Goal: Task Accomplishment & Management: Manage account settings

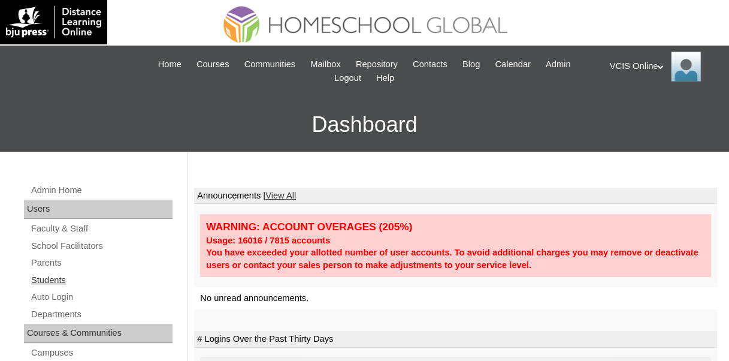
click at [50, 275] on link "Students" at bounding box center [101, 279] width 143 height 15
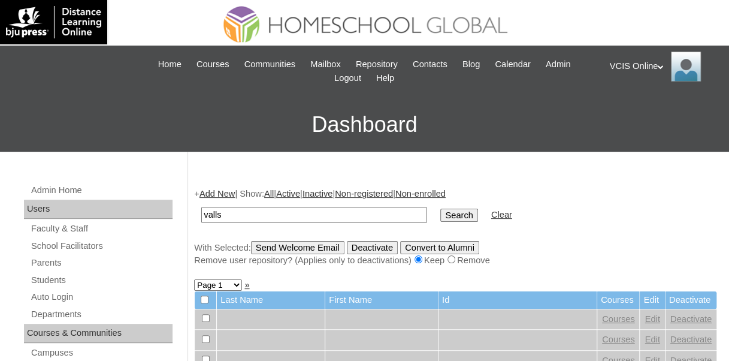
type input "valls"
click at [440, 208] on input "Search" at bounding box center [458, 214] width 37 height 13
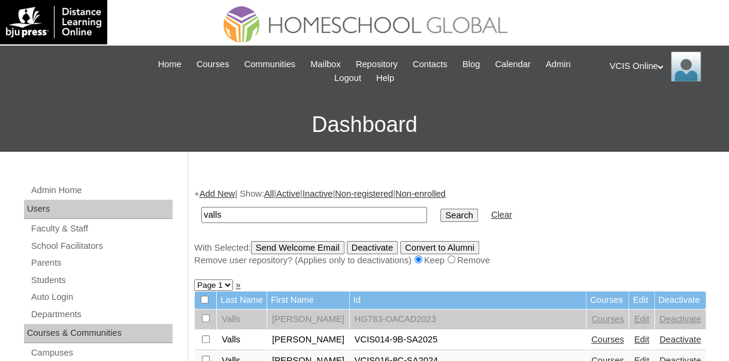
scroll to position [60, 0]
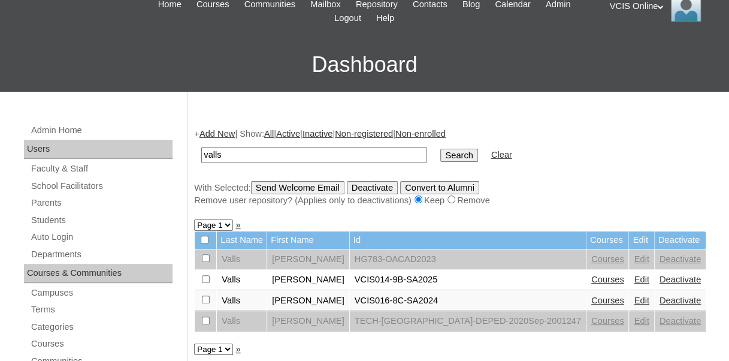
click at [634, 281] on link "Edit" at bounding box center [641, 279] width 15 height 10
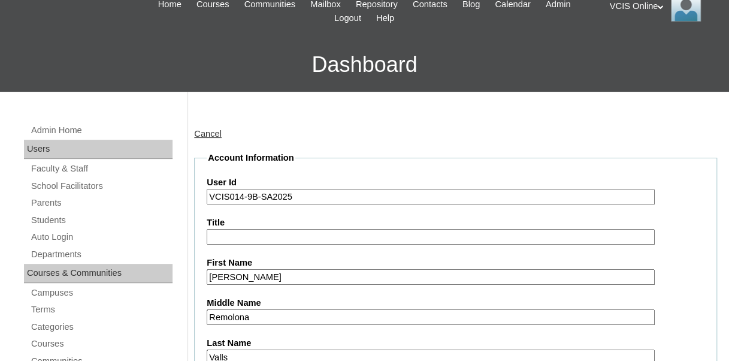
scroll to position [180, 0]
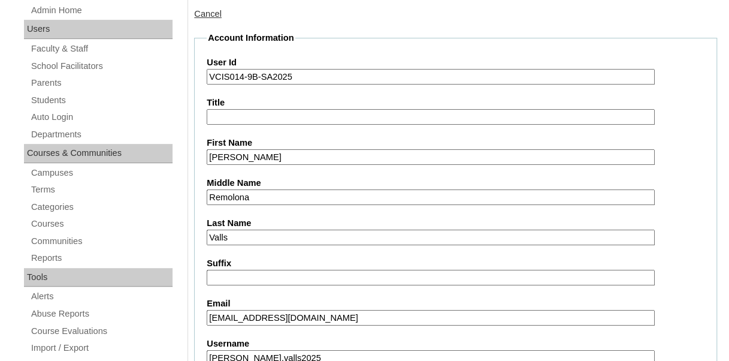
click at [308, 317] on input "kristinevalls@gmail.com" at bounding box center [431, 318] width 448 height 16
paste input "bvfalls.student@vcis.edu.ph"
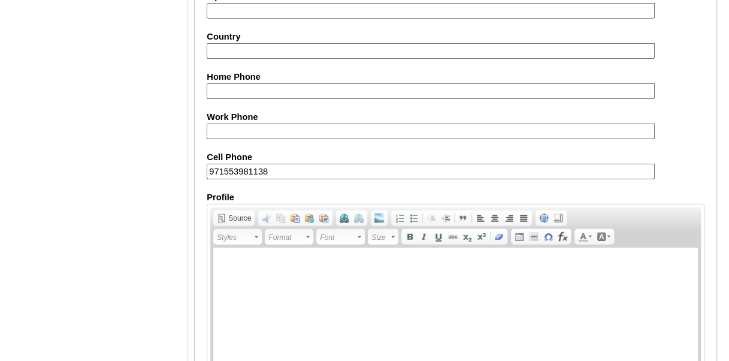
scroll to position [1461, 0]
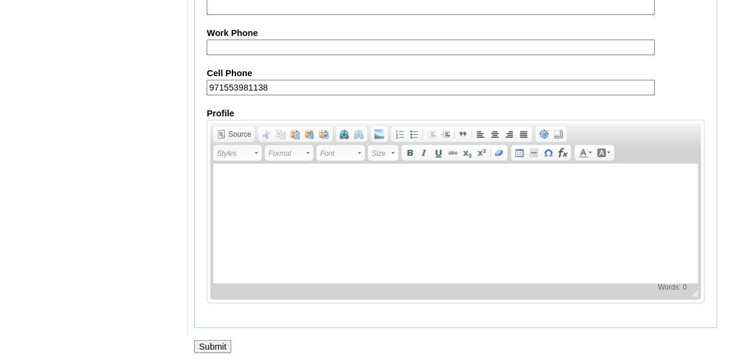
type input "bvfalls.student@vcis.edu.ph"
click at [219, 340] on input "Submit" at bounding box center [212, 346] width 37 height 13
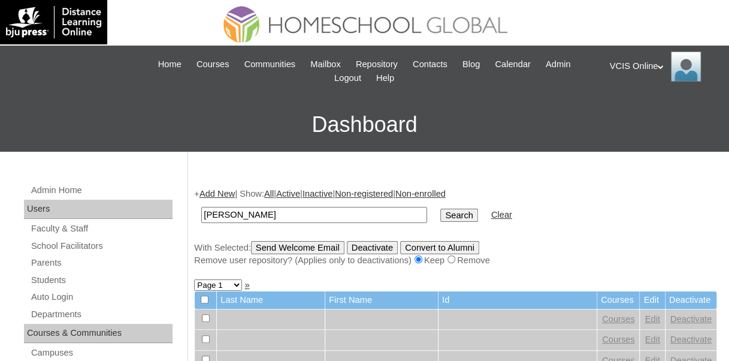
type input "[PERSON_NAME]"
click at [440, 208] on input "Search" at bounding box center [458, 214] width 37 height 13
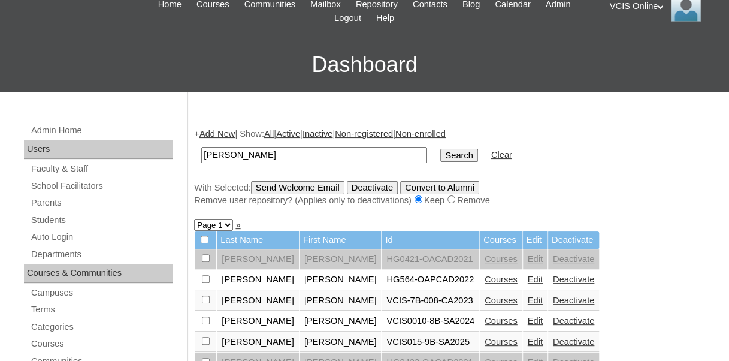
scroll to position [120, 0]
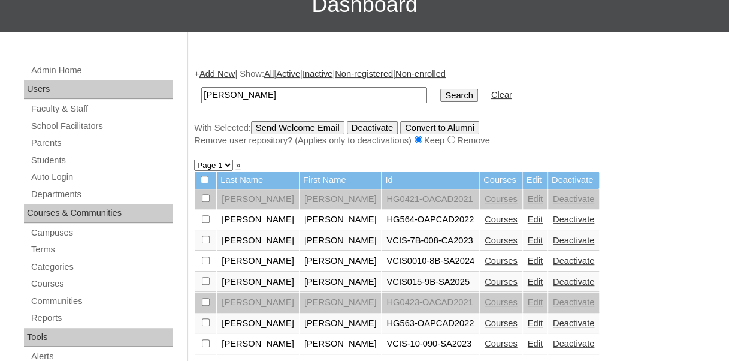
click at [528, 279] on link "Edit" at bounding box center [535, 282] width 15 height 10
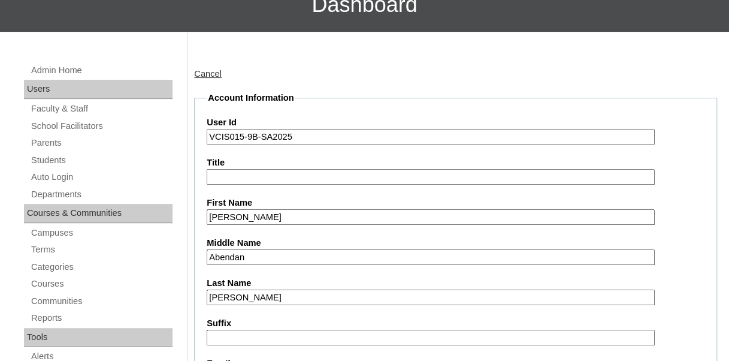
scroll to position [180, 0]
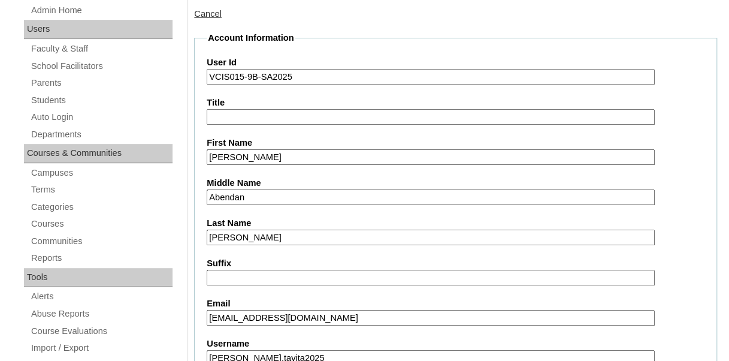
click at [274, 320] on input "jhoannatavita@gmail.com" at bounding box center [431, 318] width 448 height 16
paste input "rtavita.student@vcis.edu.ph"
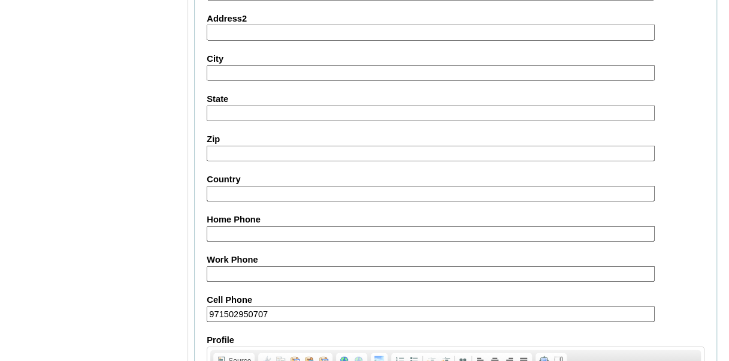
scroll to position [1483, 0]
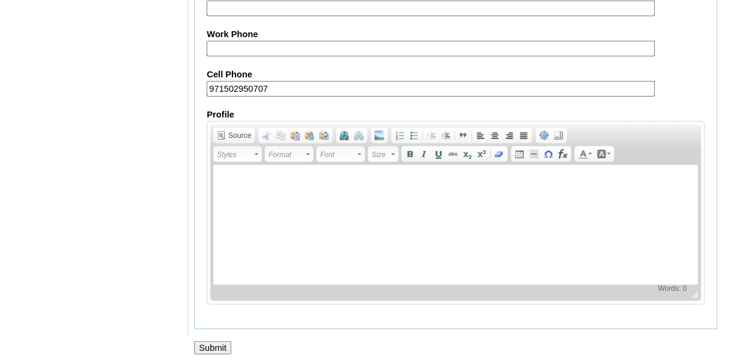
type input "jrtavita.student@vcis.edu.ph"
click at [224, 344] on input "Submit" at bounding box center [212, 347] width 37 height 13
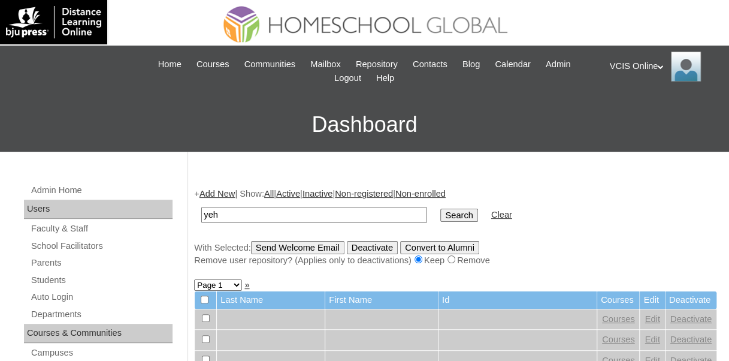
type input "yeh"
click at [440, 208] on input "Search" at bounding box center [458, 214] width 37 height 13
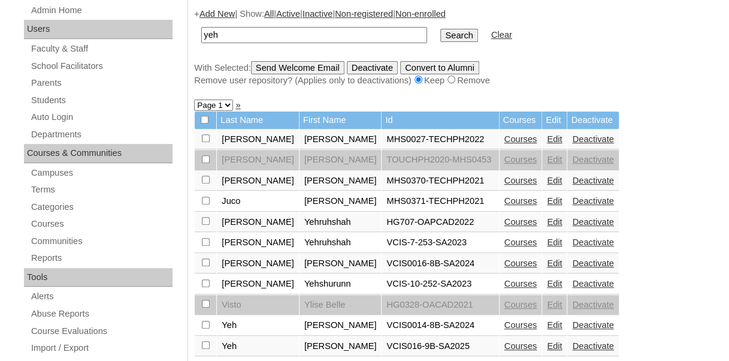
scroll to position [240, 0]
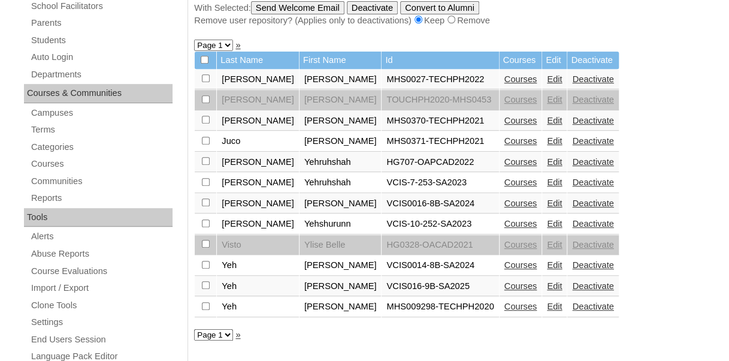
click at [556, 281] on link "Edit" at bounding box center [554, 286] width 15 height 10
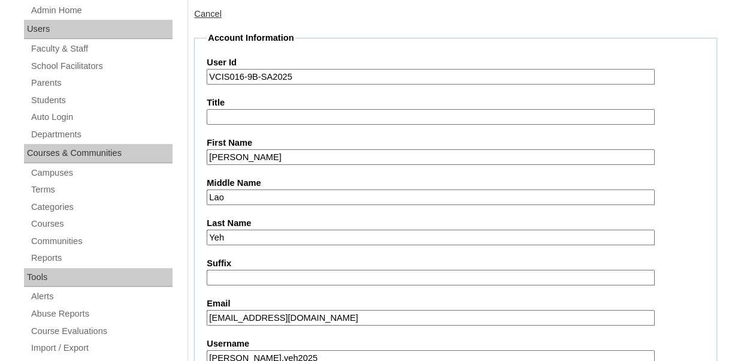
scroll to position [180, 0]
click at [256, 315] on input "sheyeh1975@gmail.com" at bounding box center [431, 318] width 448 height 16
paste input "pyeh.student@vcis.edu.ph"
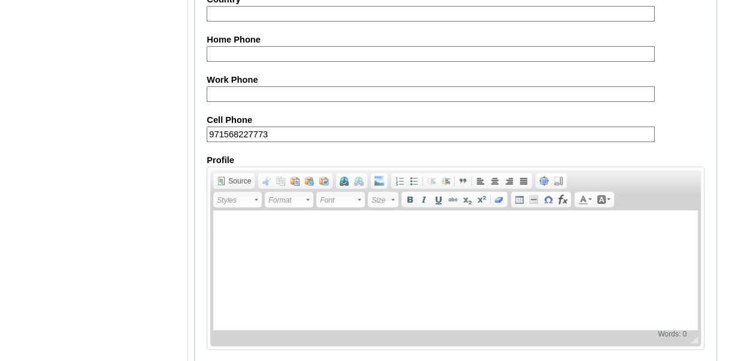
scroll to position [1483, 0]
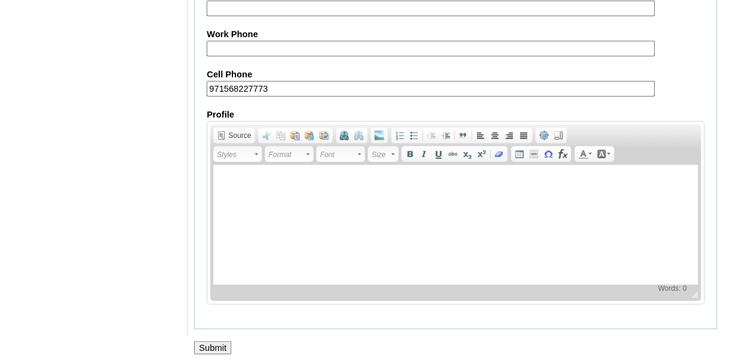
type input "spyeh.student@vcis.edu.ph"
click at [222, 344] on input "Submit" at bounding box center [212, 347] width 37 height 13
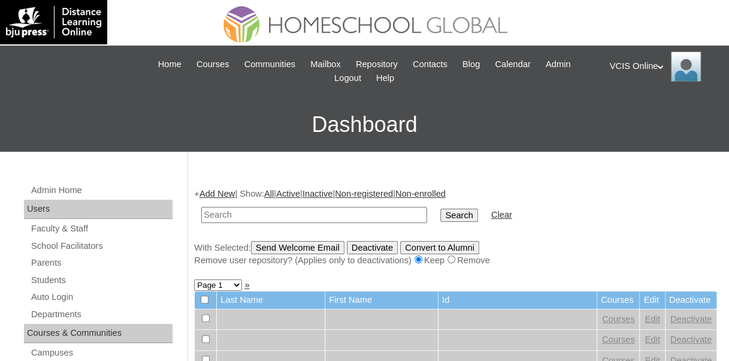
click at [253, 216] on input "text" at bounding box center [314, 215] width 226 height 16
type input "bago"
click at [440, 208] on input "Search" at bounding box center [458, 214] width 37 height 13
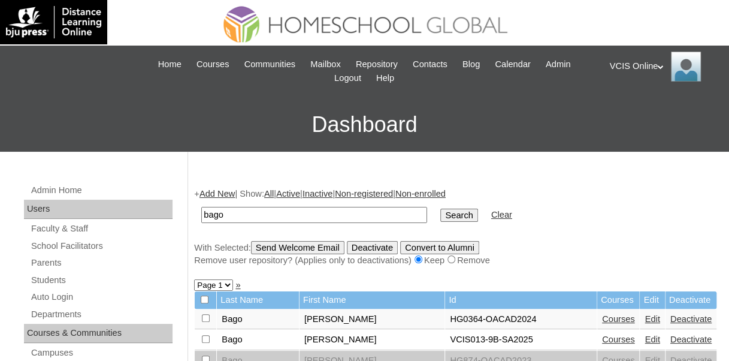
scroll to position [60, 0]
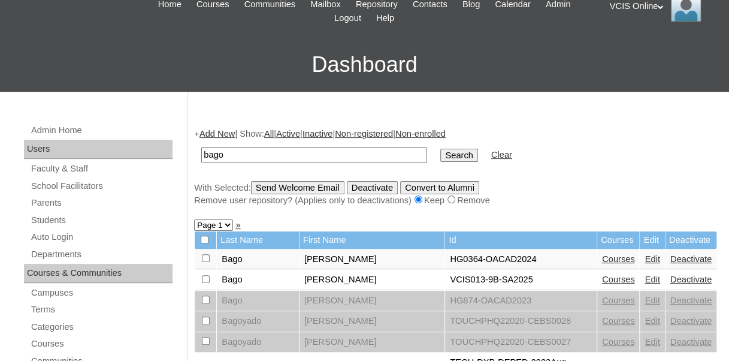
click at [644, 277] on link "Edit" at bounding box center [651, 279] width 15 height 10
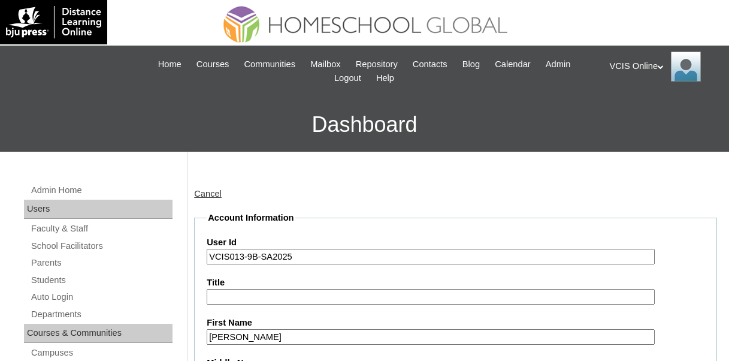
scroll to position [240, 0]
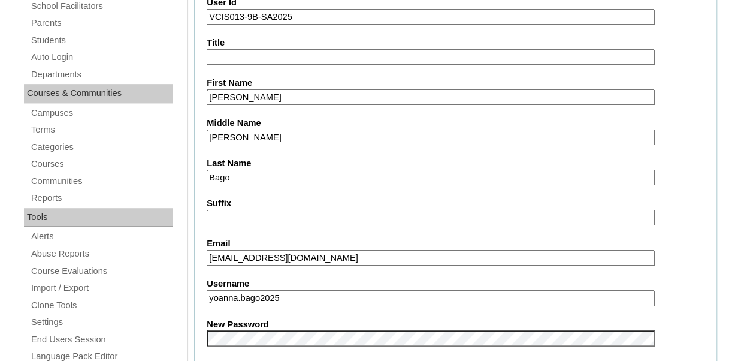
click at [272, 256] on input "[EMAIL_ADDRESS][DOMAIN_NAME]" at bounding box center [431, 258] width 448 height 16
paste input "[EMAIL_ADDRESS][DOMAIN_NAME]"
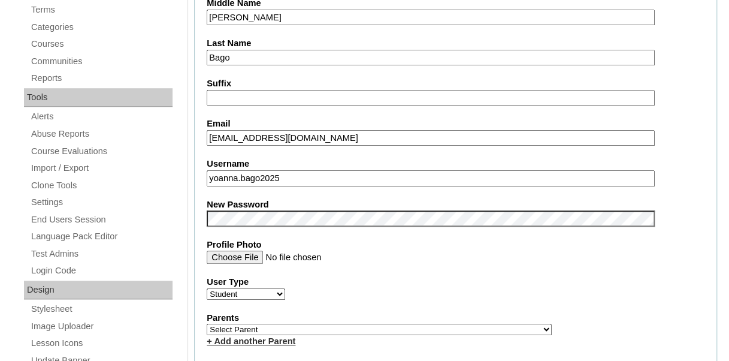
scroll to position [419, 0]
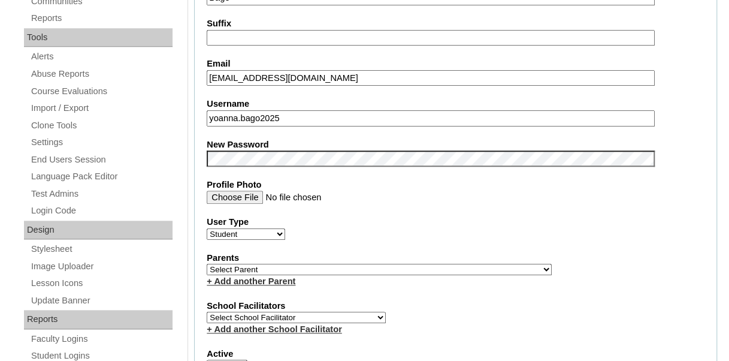
type input "[EMAIL_ADDRESS][DOMAIN_NAME]"
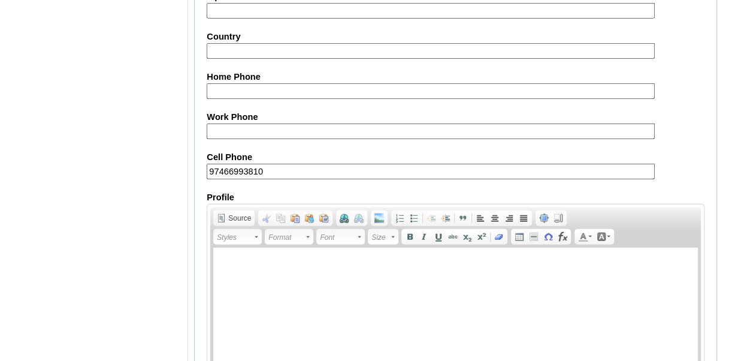
scroll to position [1461, 0]
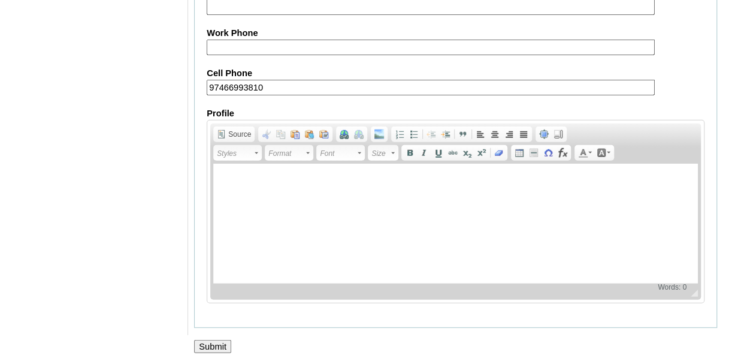
click at [216, 340] on input "Submit" at bounding box center [212, 346] width 37 height 13
click at [218, 340] on input "Submit" at bounding box center [212, 346] width 37 height 13
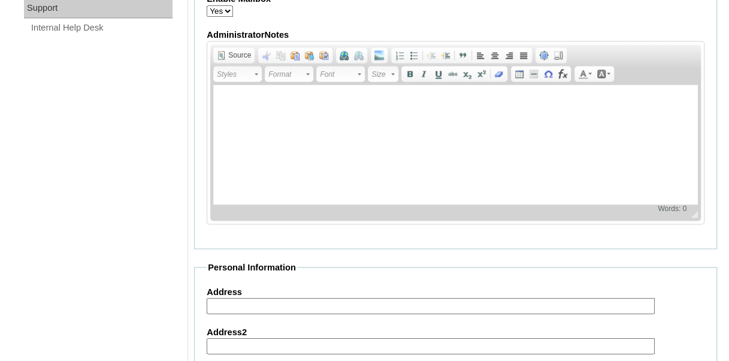
scroll to position [563, 0]
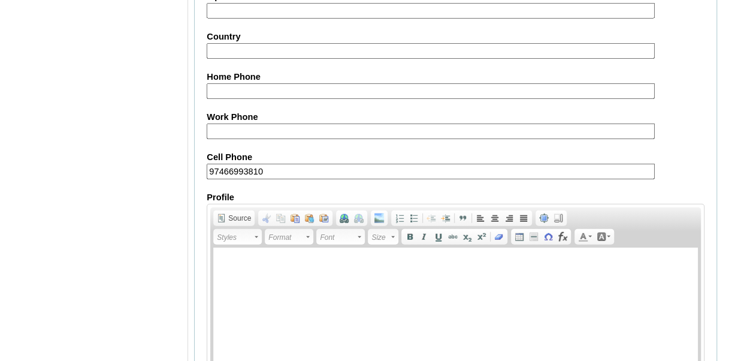
scroll to position [1461, 0]
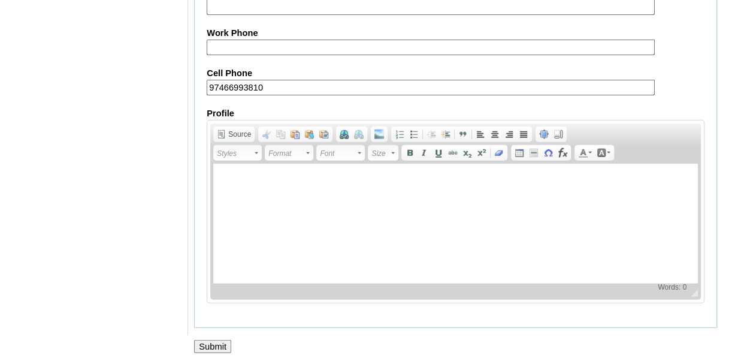
click at [210, 345] on input "Submit" at bounding box center [212, 346] width 37 height 13
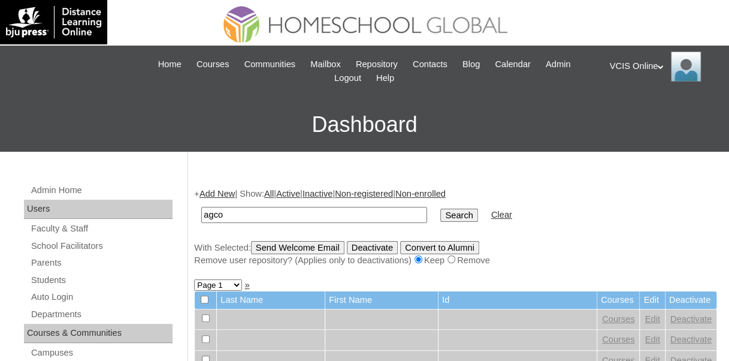
type input "agco"
click at [440, 208] on input "Search" at bounding box center [458, 214] width 37 height 13
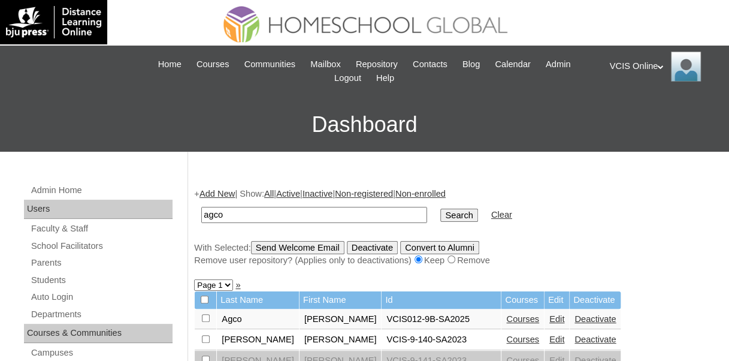
scroll to position [60, 0]
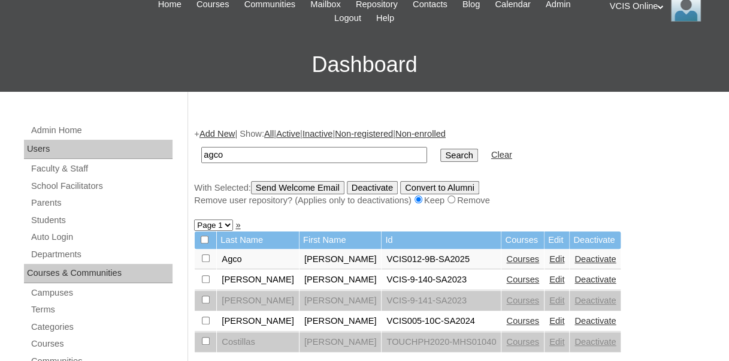
click at [549, 258] on link "Edit" at bounding box center [556, 259] width 15 height 10
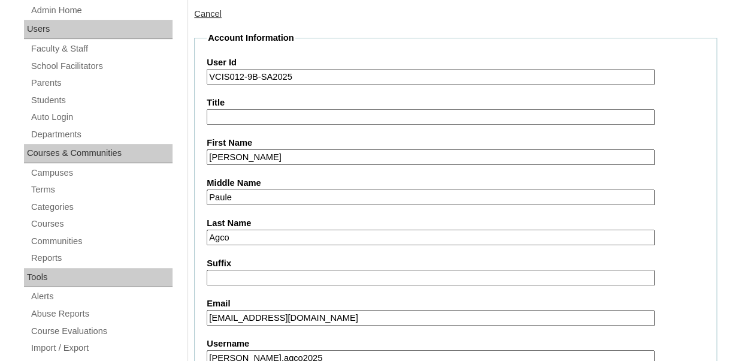
scroll to position [240, 0]
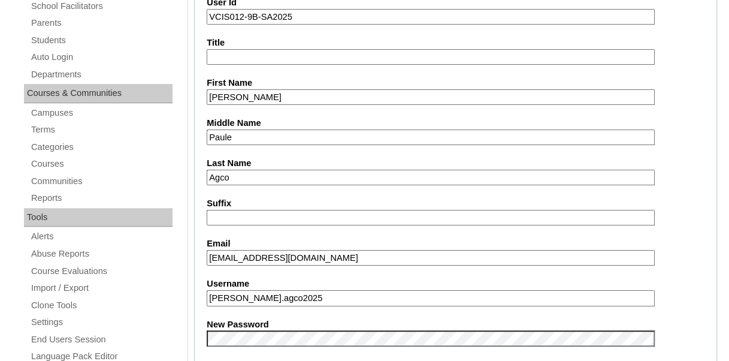
click at [311, 255] on input "[EMAIL_ADDRESS][DOMAIN_NAME]" at bounding box center [431, 258] width 448 height 16
paste input "[EMAIL_ADDRESS][DOMAIN_NAME]"
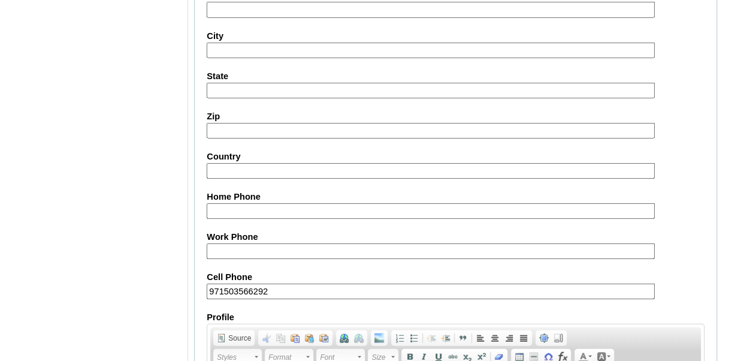
scroll to position [1461, 0]
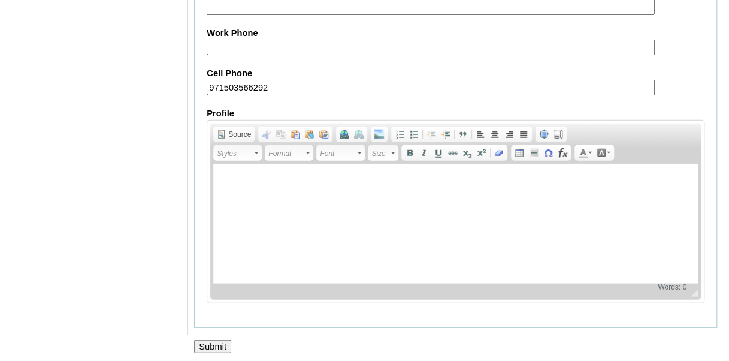
type input "caagco.student@vcis.edu.ph"
click at [209, 340] on input "Submit" at bounding box center [212, 346] width 37 height 13
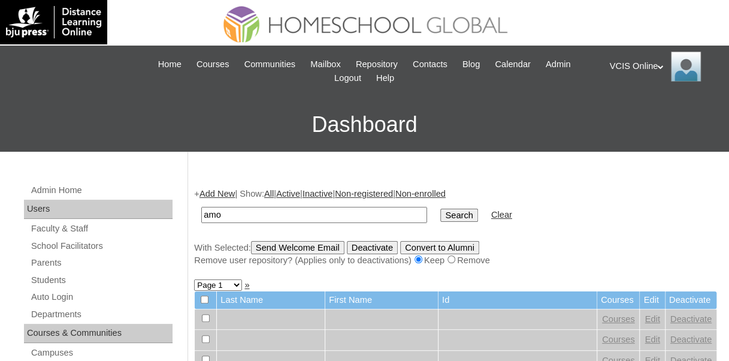
type input "amorada"
click at [440, 219] on input "Search" at bounding box center [458, 214] width 37 height 13
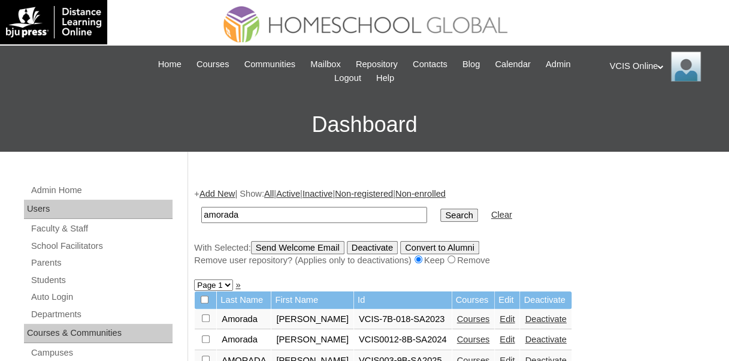
scroll to position [60, 0]
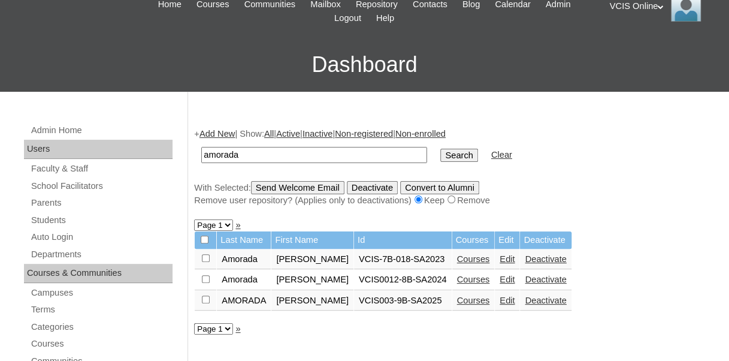
click at [499, 298] on link "Edit" at bounding box center [506, 300] width 15 height 10
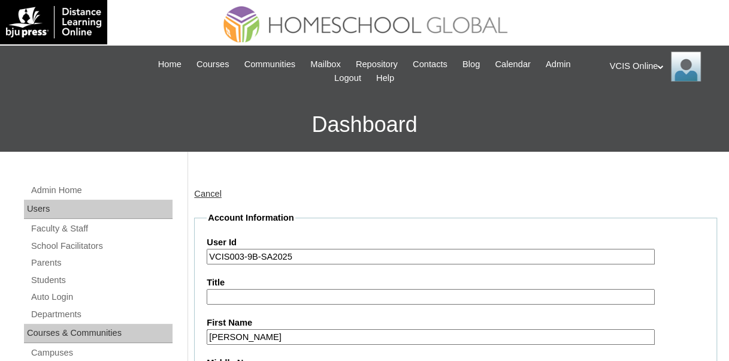
click at [216, 195] on link "Cancel" at bounding box center [208, 194] width 28 height 10
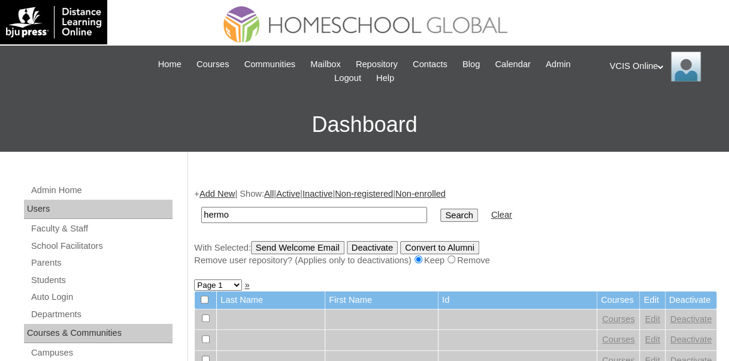
click at [251, 213] on input "hermo" at bounding box center [314, 215] width 226 height 16
type input "hermoso"
click at [440, 211] on input "Search" at bounding box center [458, 214] width 37 height 13
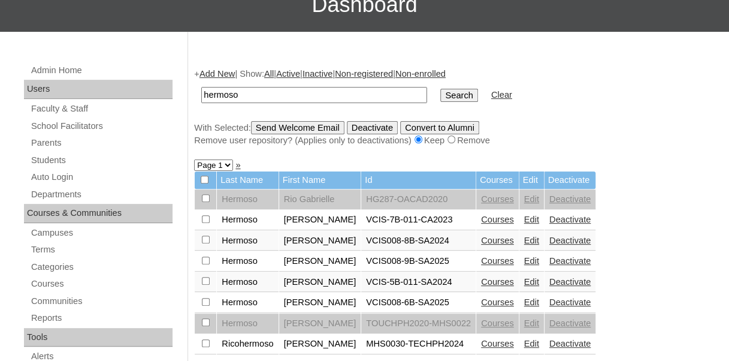
scroll to position [180, 0]
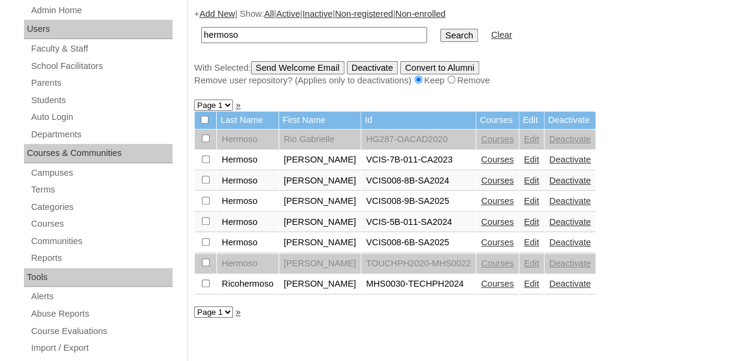
click at [524, 200] on link "Edit" at bounding box center [531, 201] width 15 height 10
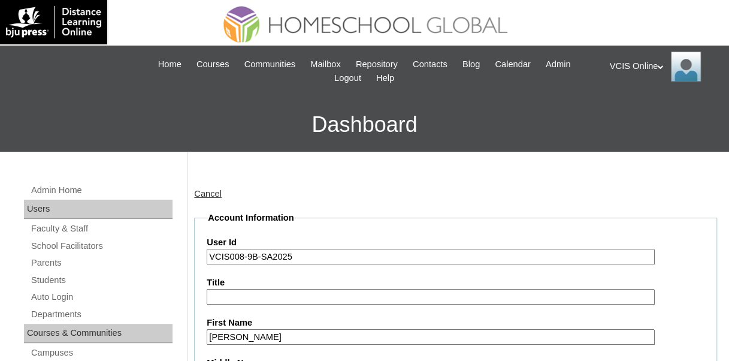
click at [215, 190] on link "Cancel" at bounding box center [208, 194] width 28 height 10
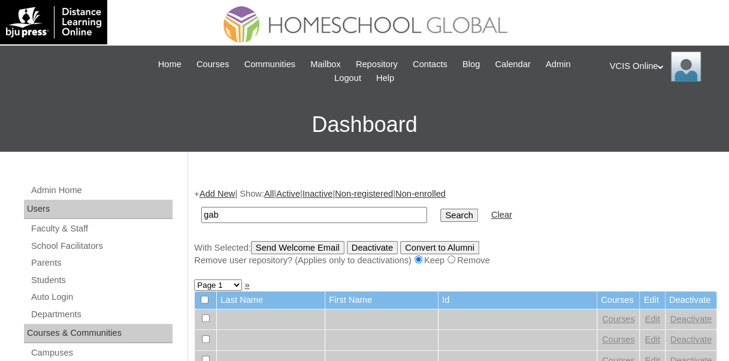
type input "gabucan"
click at [254, 253] on input "Send Welcome Email" at bounding box center [297, 247] width 93 height 13
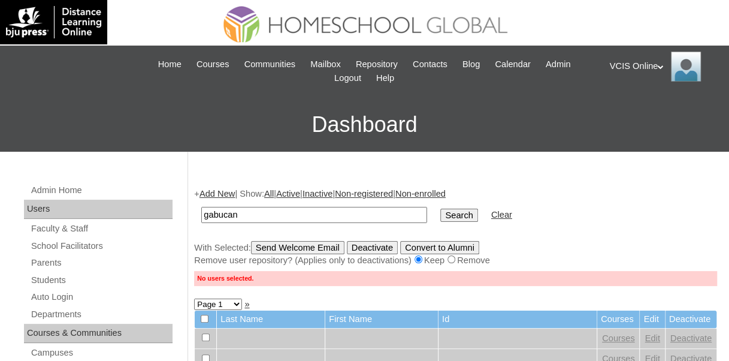
click at [440, 213] on input "Search" at bounding box center [458, 214] width 37 height 13
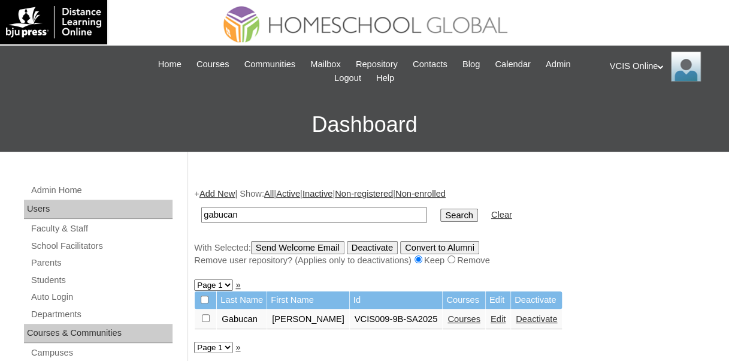
click at [490, 322] on link "Edit" at bounding box center [497, 319] width 15 height 10
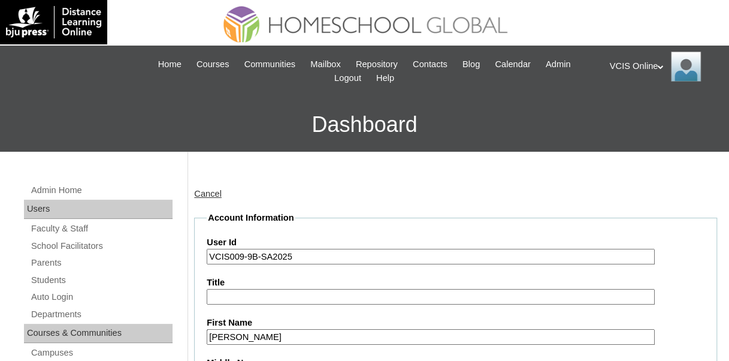
click at [216, 193] on link "Cancel" at bounding box center [208, 194] width 28 height 10
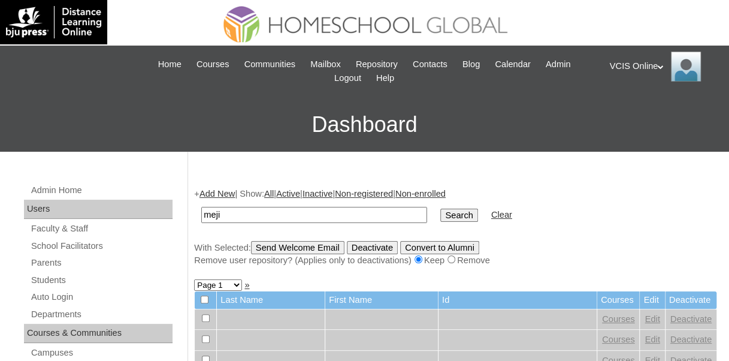
type input "[PERSON_NAME]"
click at [440, 213] on input "Search" at bounding box center [458, 214] width 37 height 13
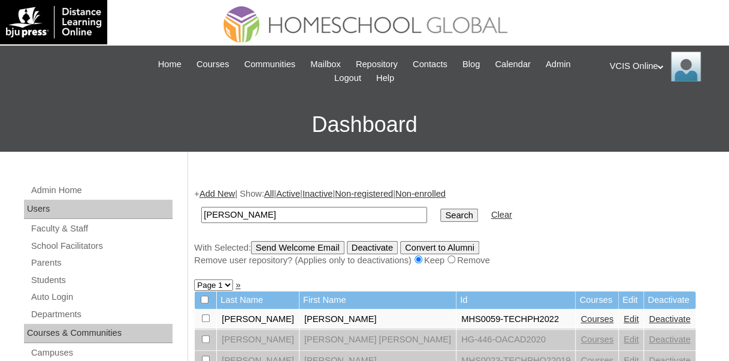
scroll to position [120, 0]
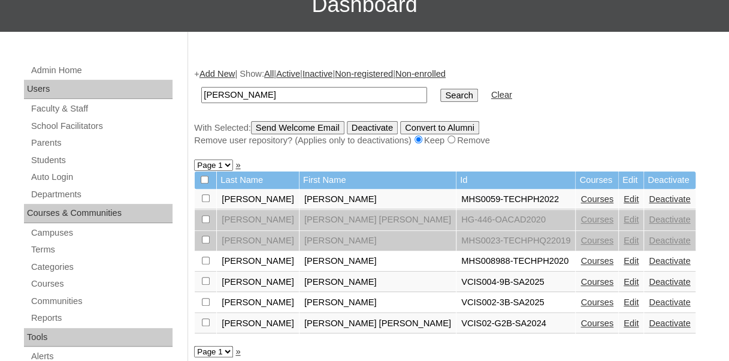
click at [623, 281] on link "Edit" at bounding box center [630, 282] width 15 height 10
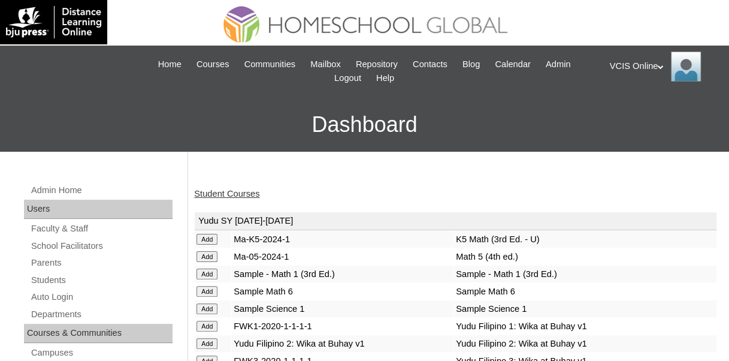
click at [686, 70] on img at bounding box center [686, 67] width 30 height 30
